Goal: Task Accomplishment & Management: Manage account settings

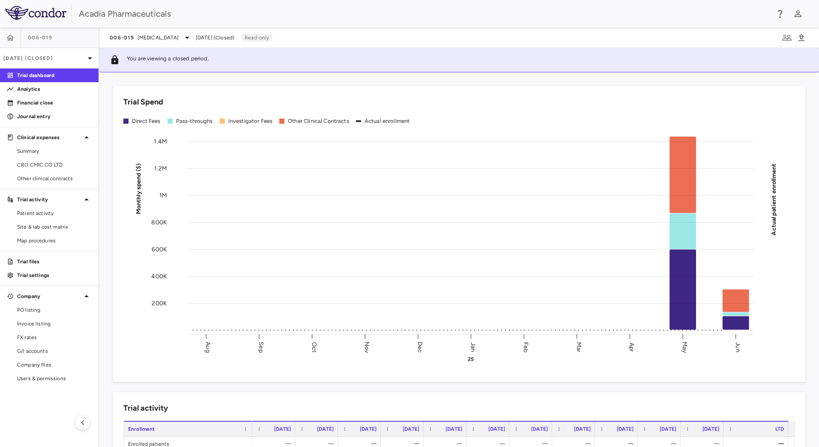
click at [45, 381] on span "Users & permissions" at bounding box center [54, 379] width 75 height 8
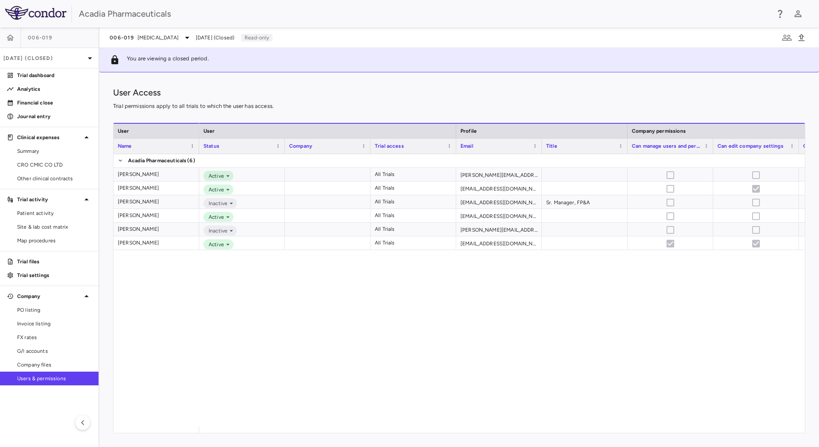
click at [202, 36] on span "[DATE] (Closed)" at bounding box center [215, 38] width 39 height 8
click at [173, 36] on div "006-019 [MEDICAL_DATA]" at bounding box center [151, 38] width 83 height 10
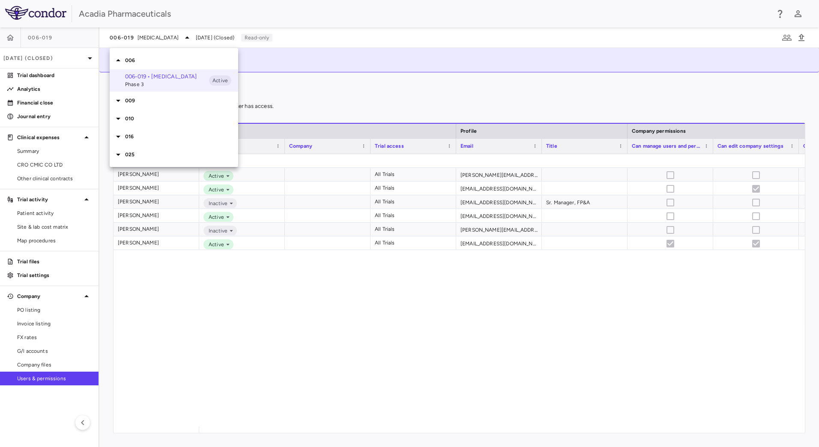
click at [16, 42] on div at bounding box center [409, 223] width 819 height 447
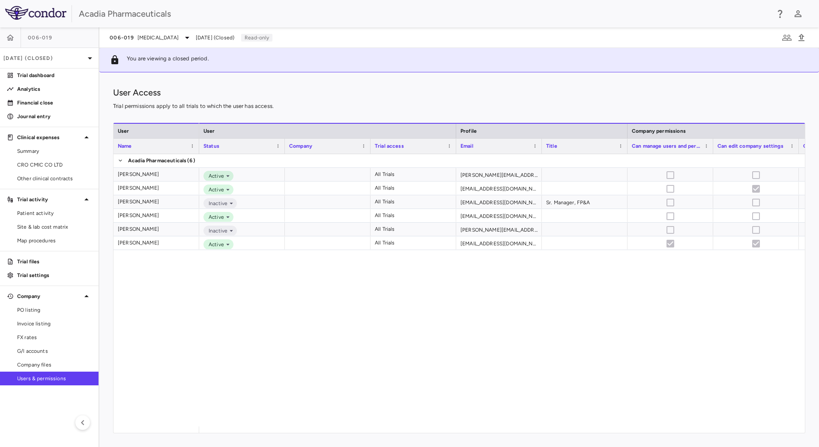
click at [11, 41] on div "[PHONE_NUMBER] • [MEDICAL_DATA] Phase 3 Active 009 010 016 025" at bounding box center [409, 223] width 819 height 447
click at [7, 23] on div "Acadia Pharmaceuticals" at bounding box center [409, 13] width 819 height 27
click at [17, 8] on img at bounding box center [35, 13] width 61 height 14
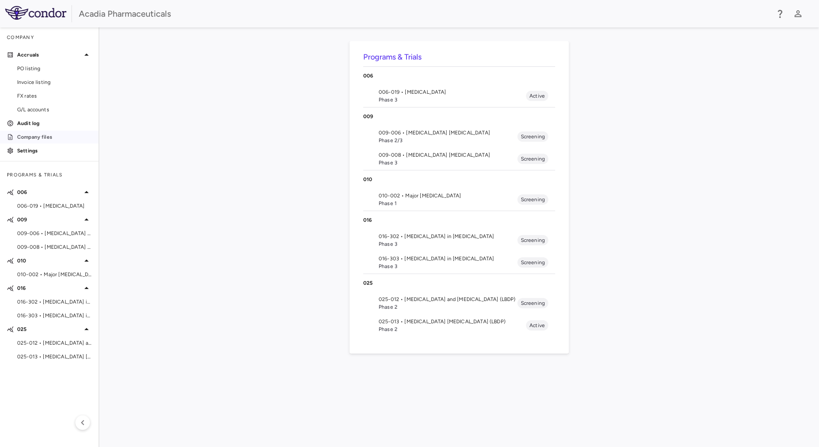
click at [29, 135] on p "Company files" at bounding box center [54, 137] width 75 height 8
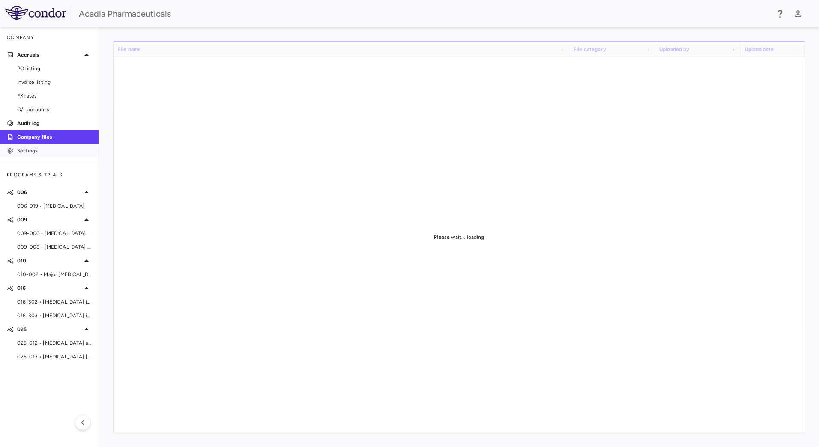
click at [27, 147] on p "Settings" at bounding box center [54, 151] width 75 height 8
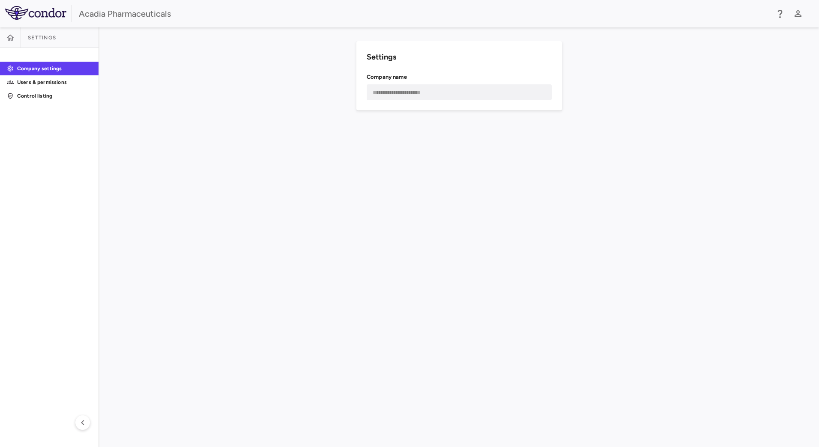
click at [30, 79] on p "Users & permissions" at bounding box center [54, 82] width 75 height 8
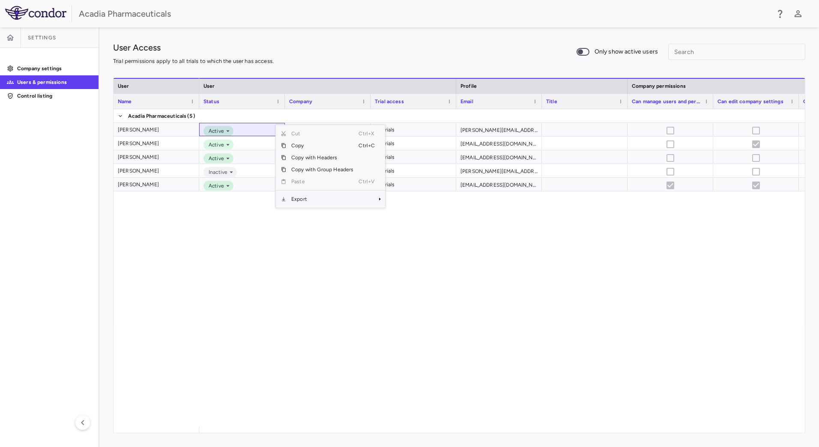
click at [307, 197] on span "Export" at bounding box center [322, 199] width 72 height 12
click at [405, 212] on span "Excel Export" at bounding box center [414, 214] width 40 height 12
click at [354, 47] on div "User Access Trial permissions apply to all trials to which the user has access.…" at bounding box center [459, 51] width 692 height 21
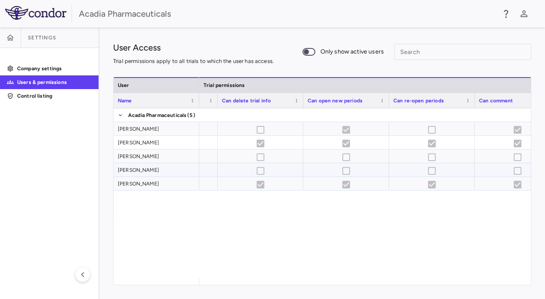
scroll to position [0, 1023]
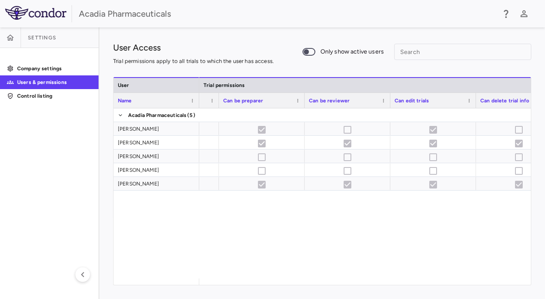
click at [38, 14] on img at bounding box center [35, 13] width 61 height 14
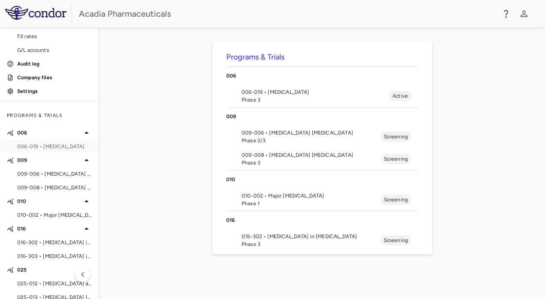
click at [63, 151] on div "006-019 • [MEDICAL_DATA]" at bounding box center [49, 146] width 98 height 13
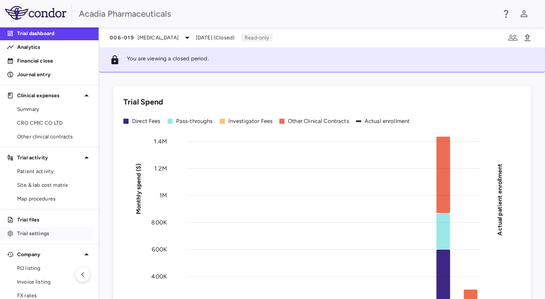
click at [33, 231] on p "Trial settings" at bounding box center [54, 234] width 75 height 8
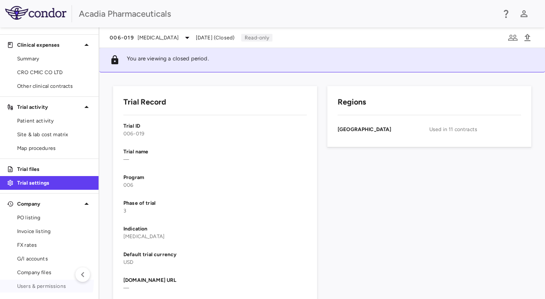
click at [30, 280] on link "Users & permissions" at bounding box center [49, 286] width 98 height 13
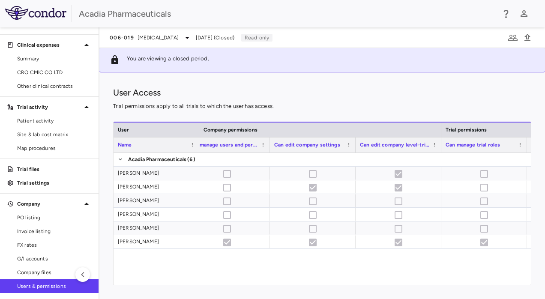
scroll to position [0, 569]
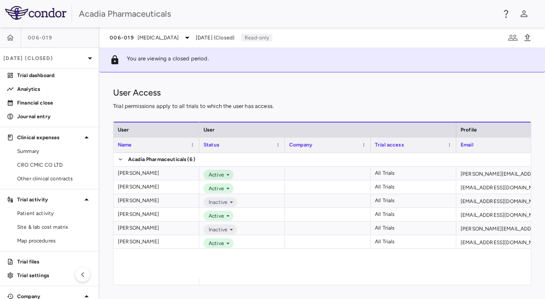
click at [54, 59] on p "[DATE] (Closed)" at bounding box center [43, 58] width 81 height 8
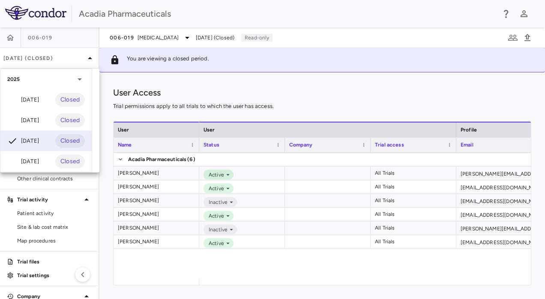
click at [33, 103] on div "[DATE]" at bounding box center [23, 100] width 32 height 10
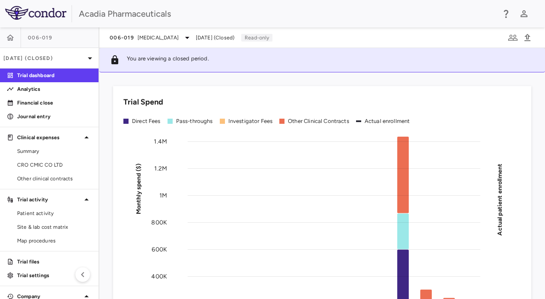
click at [44, 11] on img at bounding box center [35, 13] width 61 height 14
click at [140, 37] on span "[MEDICAL_DATA]" at bounding box center [157, 38] width 41 height 8
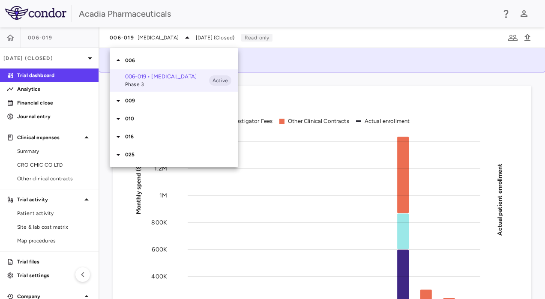
click at [130, 100] on p "009" at bounding box center [181, 101] width 113 height 8
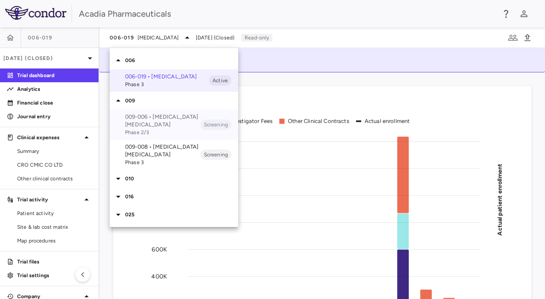
click at [128, 115] on p "009-006 • [MEDICAL_DATA] [MEDICAL_DATA]" at bounding box center [162, 120] width 75 height 15
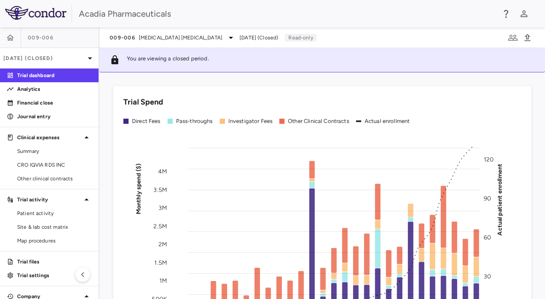
click at [47, 58] on p "[DATE] (Closed)" at bounding box center [43, 58] width 81 height 8
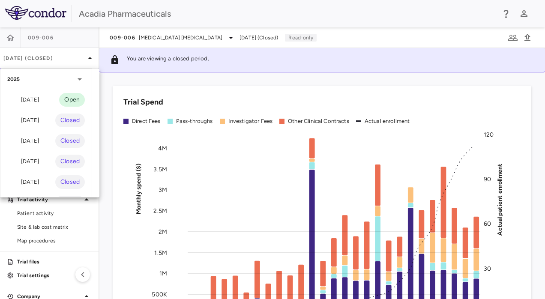
click at [56, 98] on div "[DATE] Open" at bounding box center [45, 100] width 91 height 21
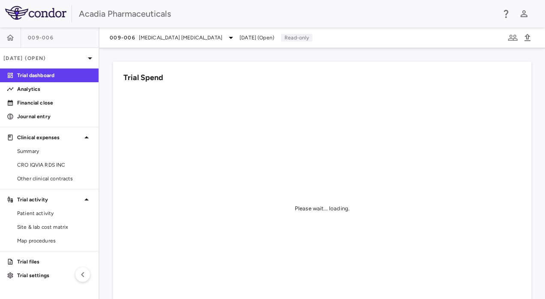
click at [44, 279] on link "Trial settings" at bounding box center [49, 275] width 98 height 13
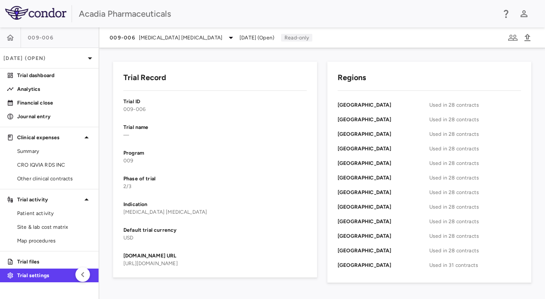
click at [75, 54] on div "[DATE] (Open)" at bounding box center [49, 58] width 98 height 21
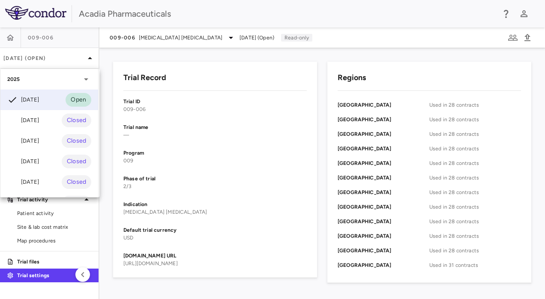
click at [50, 113] on div "[DATE] Closed" at bounding box center [49, 120] width 98 height 21
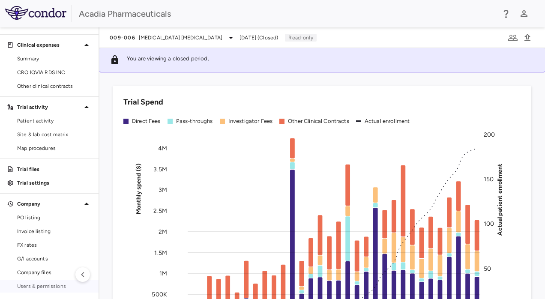
click at [54, 280] on link "Users & permissions" at bounding box center [49, 286] width 98 height 13
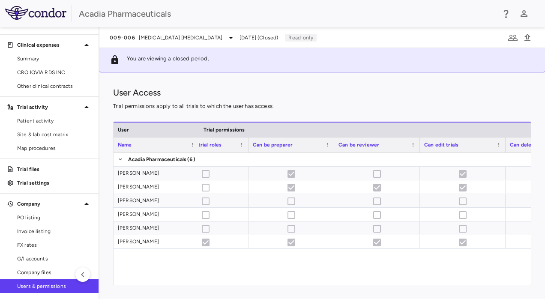
scroll to position [0, 738]
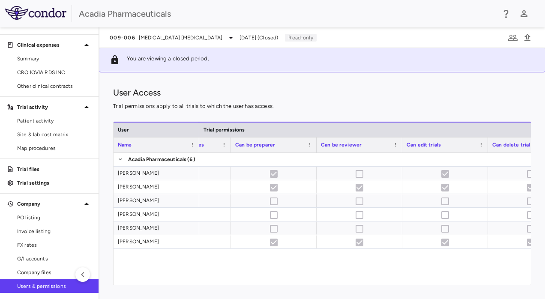
click at [43, 16] on img at bounding box center [35, 13] width 61 height 14
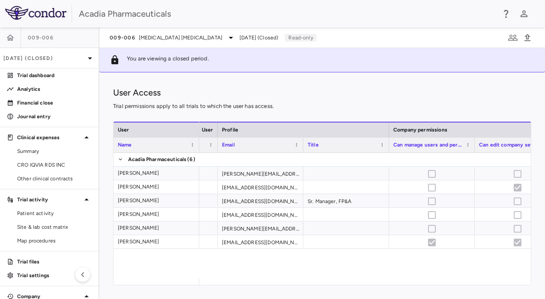
scroll to position [0, 243]
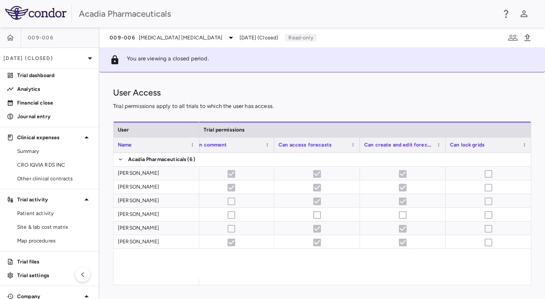
click at [33, 15] on img at bounding box center [35, 13] width 61 height 14
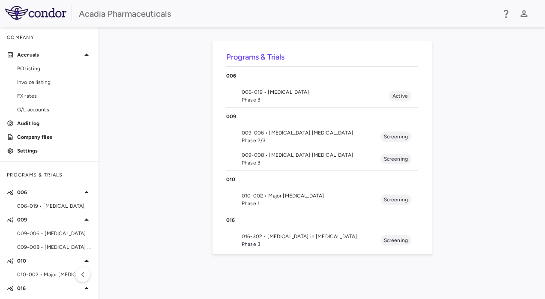
click at [46, 11] on img at bounding box center [35, 13] width 61 height 14
click at [30, 149] on p "Settings" at bounding box center [54, 151] width 75 height 8
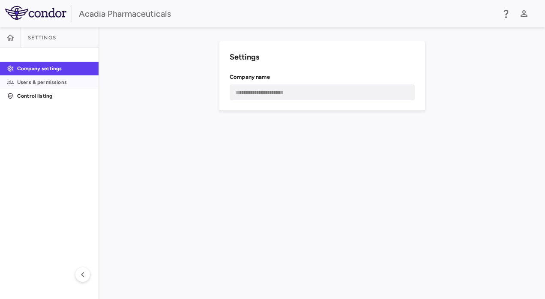
click at [39, 77] on link "Users & permissions" at bounding box center [49, 82] width 98 height 13
